Goal: Information Seeking & Learning: Understand process/instructions

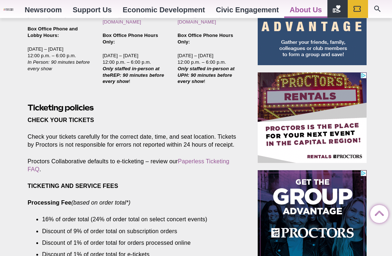
scroll to position [372, 0]
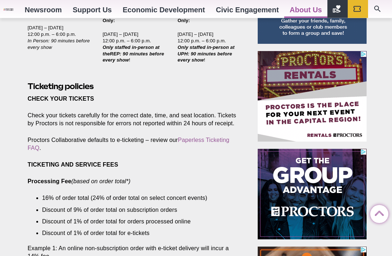
click at [199, 137] on link "Paperless Ticketing FAQ" at bounding box center [129, 144] width 202 height 14
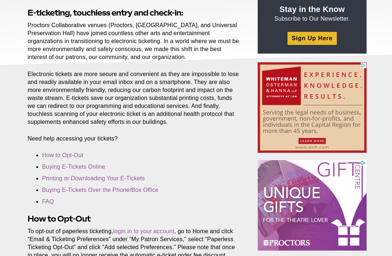
scroll to position [104, 0]
click at [61, 179] on link "Printing or Downloading Your E-Tickets" at bounding box center [93, 178] width 103 height 6
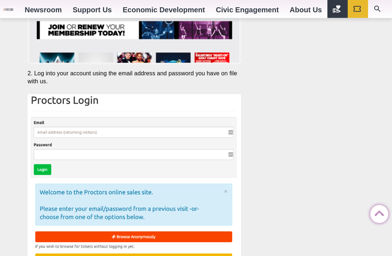
scroll to position [1407, 0]
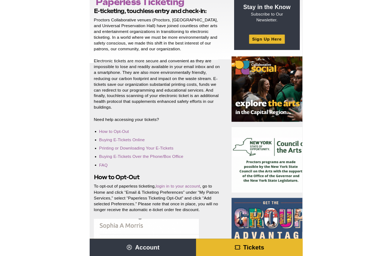
scroll to position [127, 0]
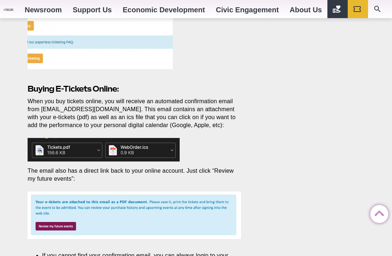
scroll to position [702, 0]
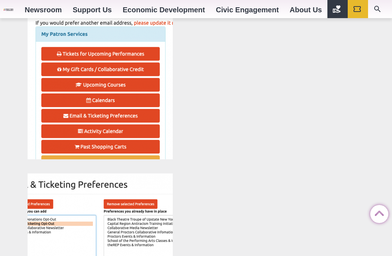
scroll to position [976, 0]
